Goal: Task Accomplishment & Management: Manage account settings

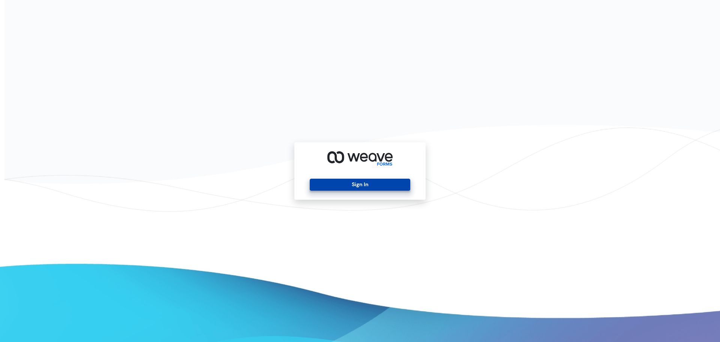
click at [389, 183] on button "Sign In" at bounding box center [360, 185] width 100 height 12
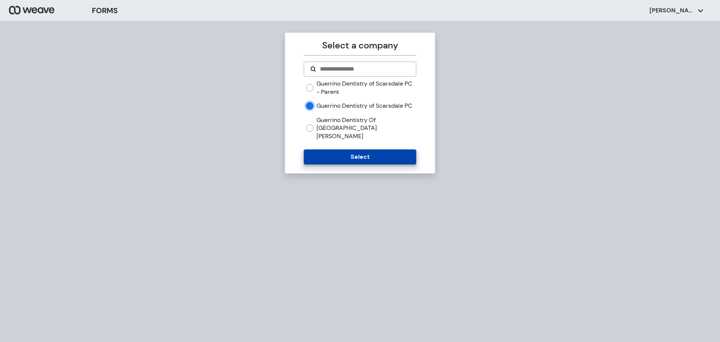
click at [345, 157] on button "Select" at bounding box center [360, 156] width 112 height 15
